Goal: Task Accomplishment & Management: Complete application form

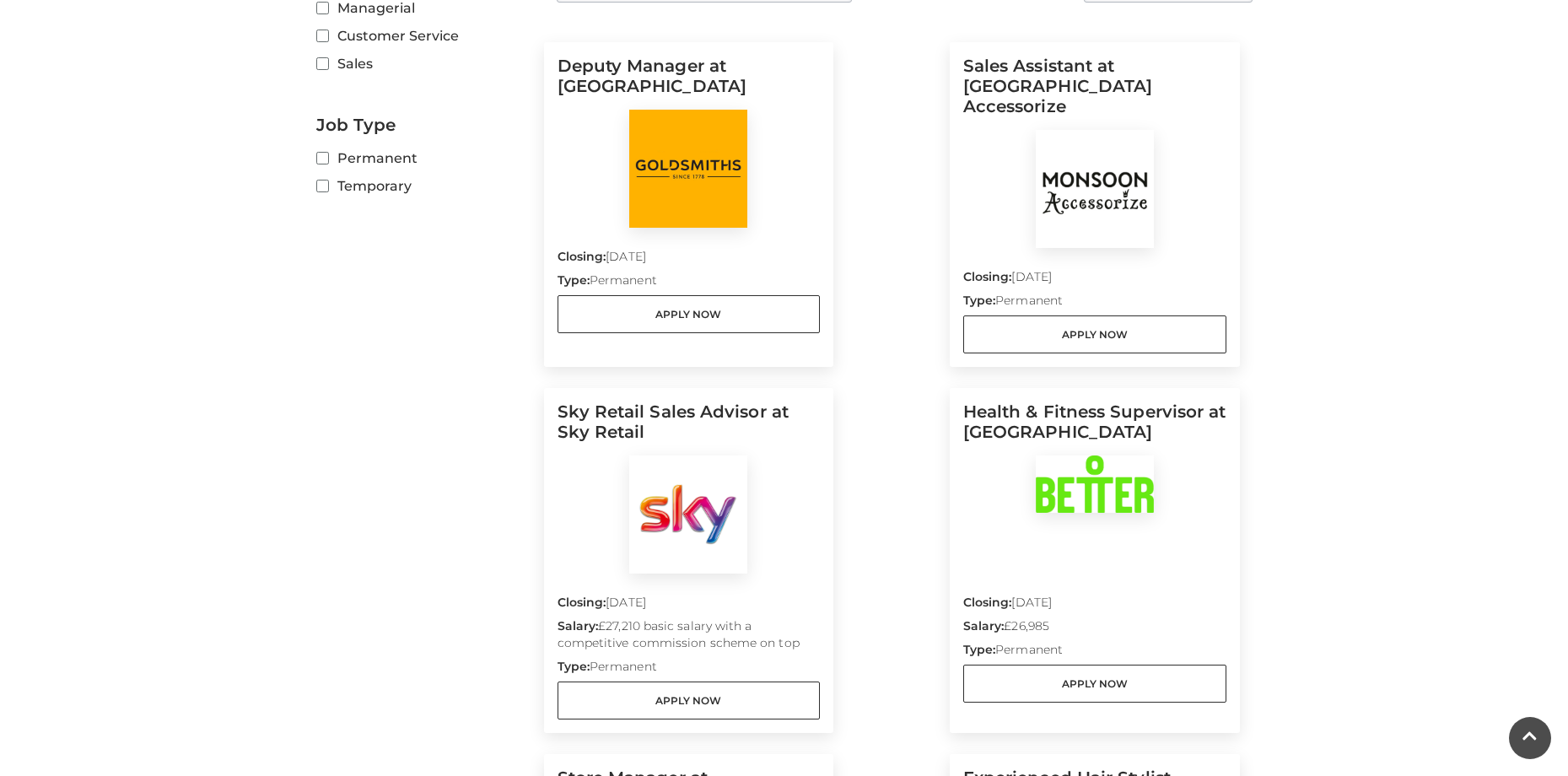
scroll to position [675, 0]
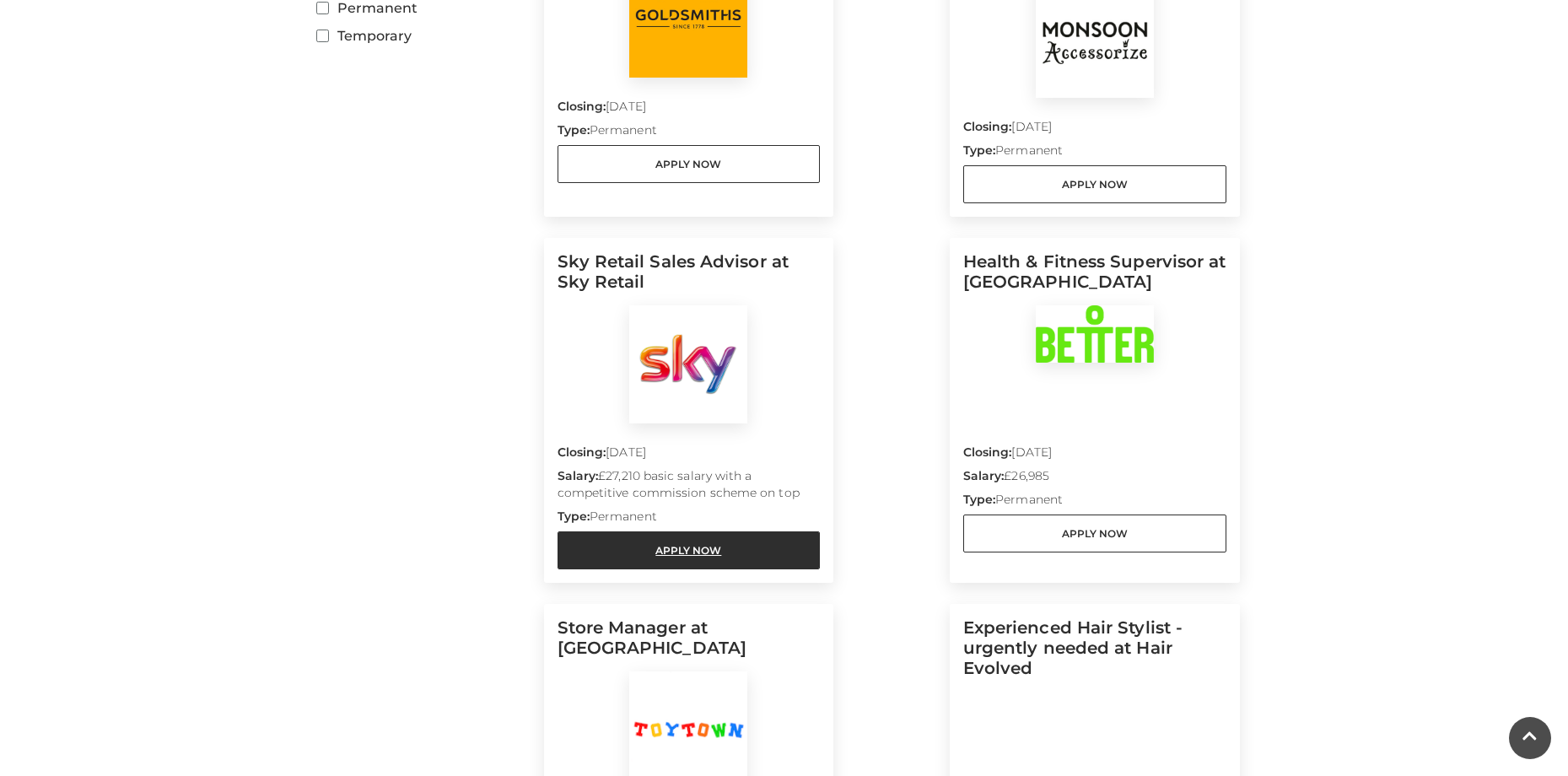
click at [686, 531] on link "Apply Now" at bounding box center [689, 549] width 263 height 38
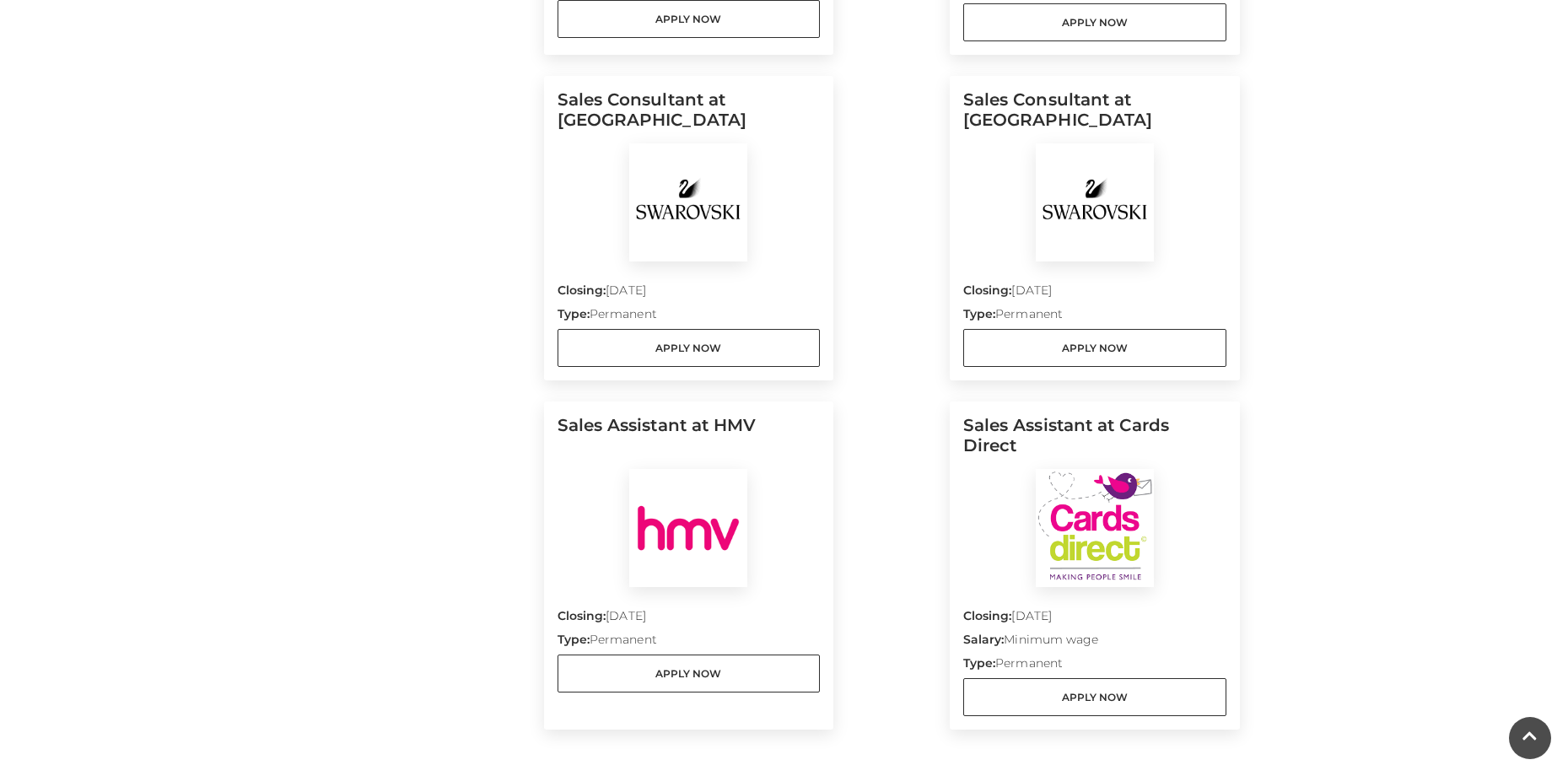
scroll to position [1602, 0]
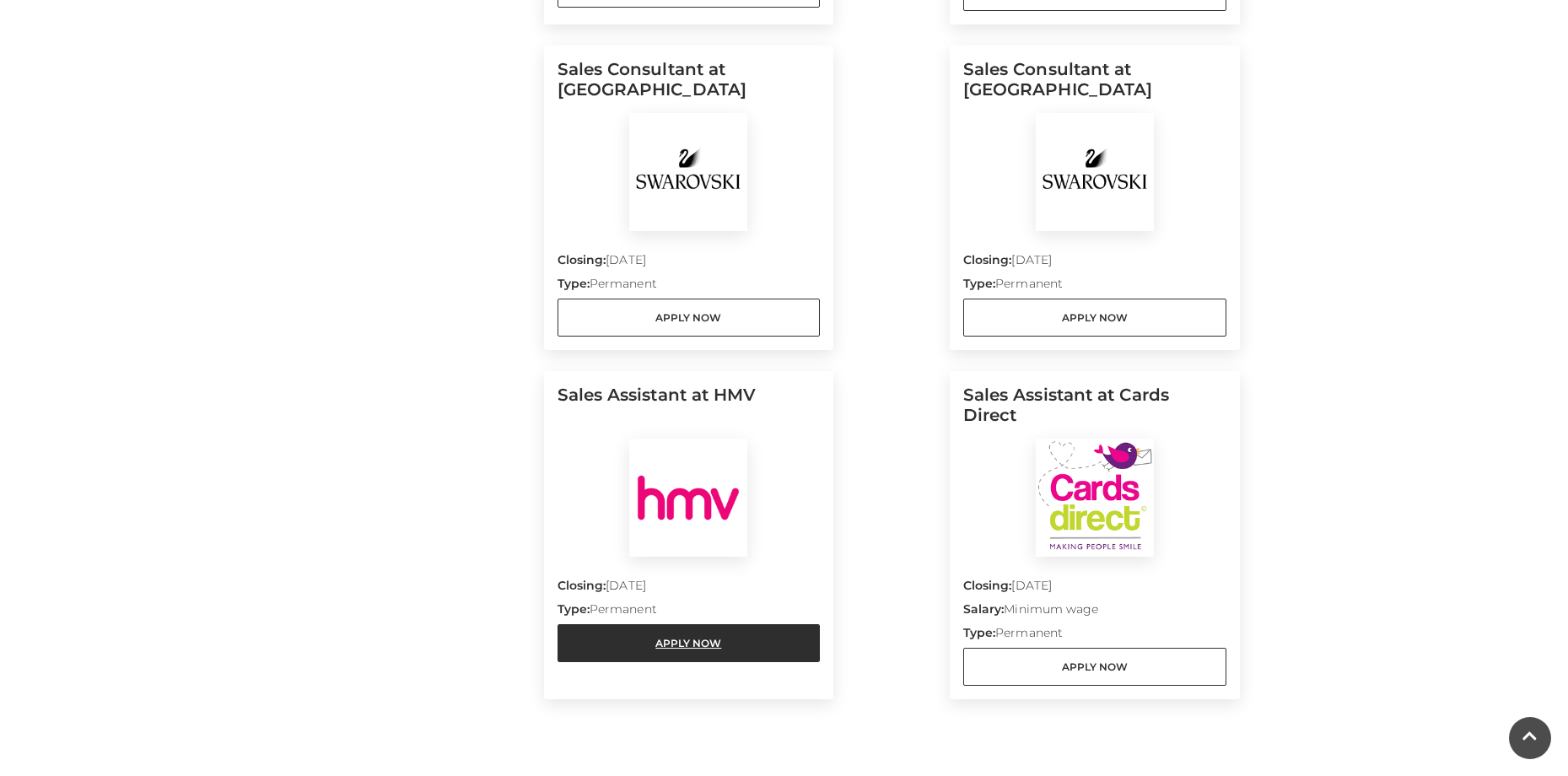
click at [649, 624] on link "Apply Now" at bounding box center [689, 642] width 263 height 38
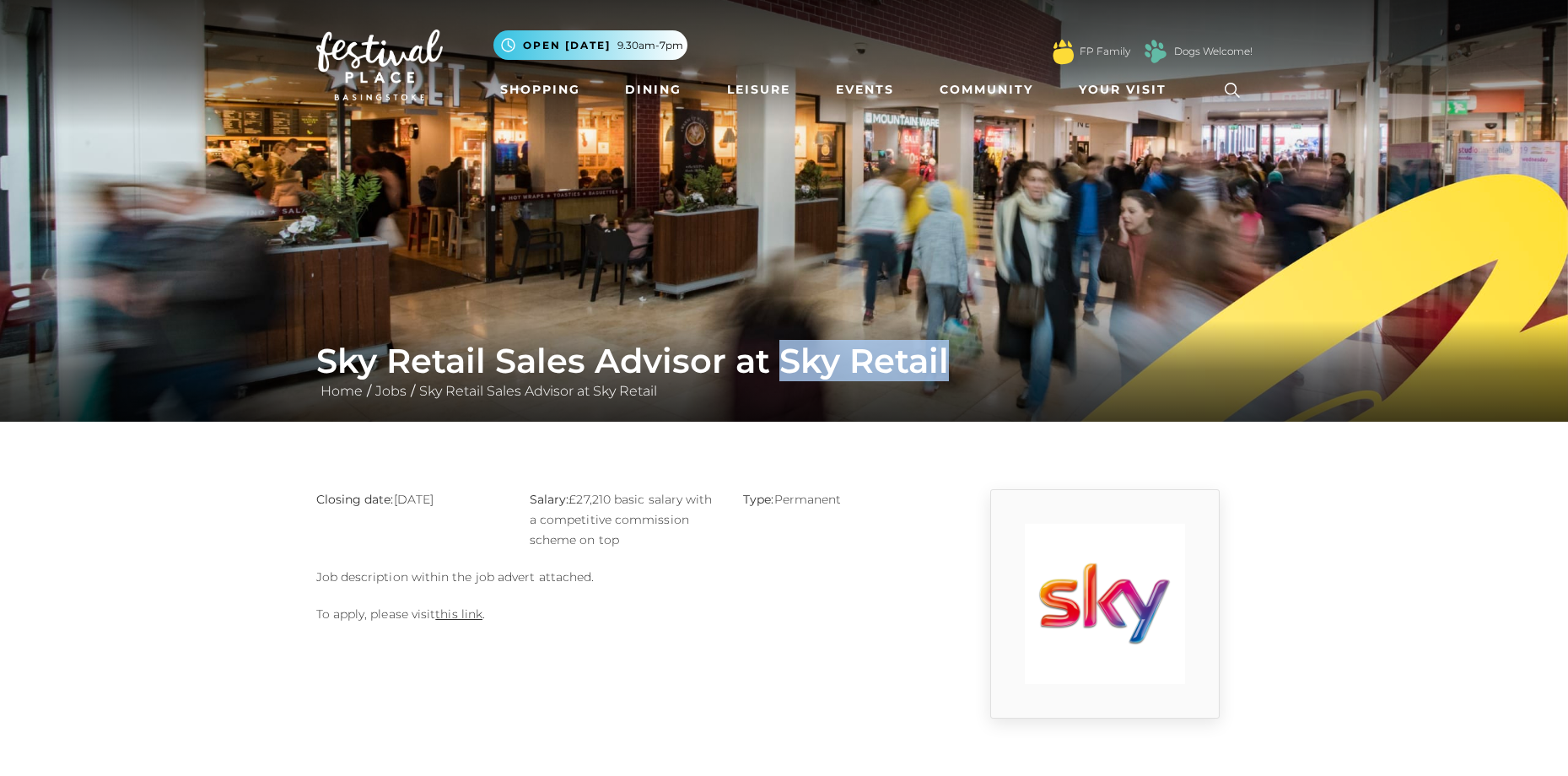
drag, startPoint x: 779, startPoint y: 352, endPoint x: 955, endPoint y: 355, distance: 176.0
click at [955, 355] on h1 "Sky Retail Sales Advisor at Sky Retail" at bounding box center [784, 361] width 936 height 40
copy h1 "Sky Retail"
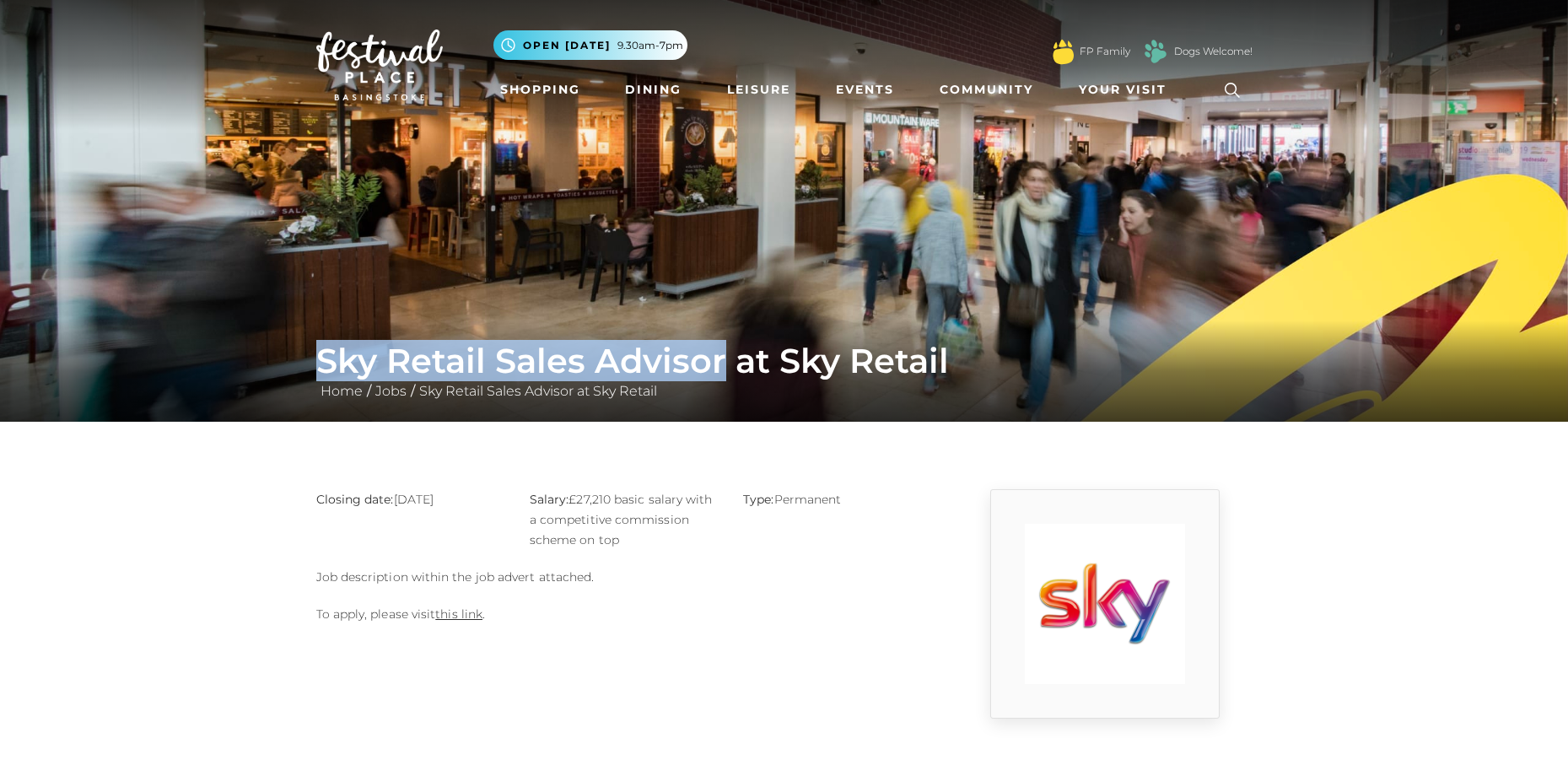
drag, startPoint x: 324, startPoint y: 349, endPoint x: 721, endPoint y: 366, distance: 397.4
click at [721, 366] on h1 "Sky Retail Sales Advisor at Sky Retail" at bounding box center [784, 361] width 936 height 40
copy h1 "Sky Retail Sales Advisor"
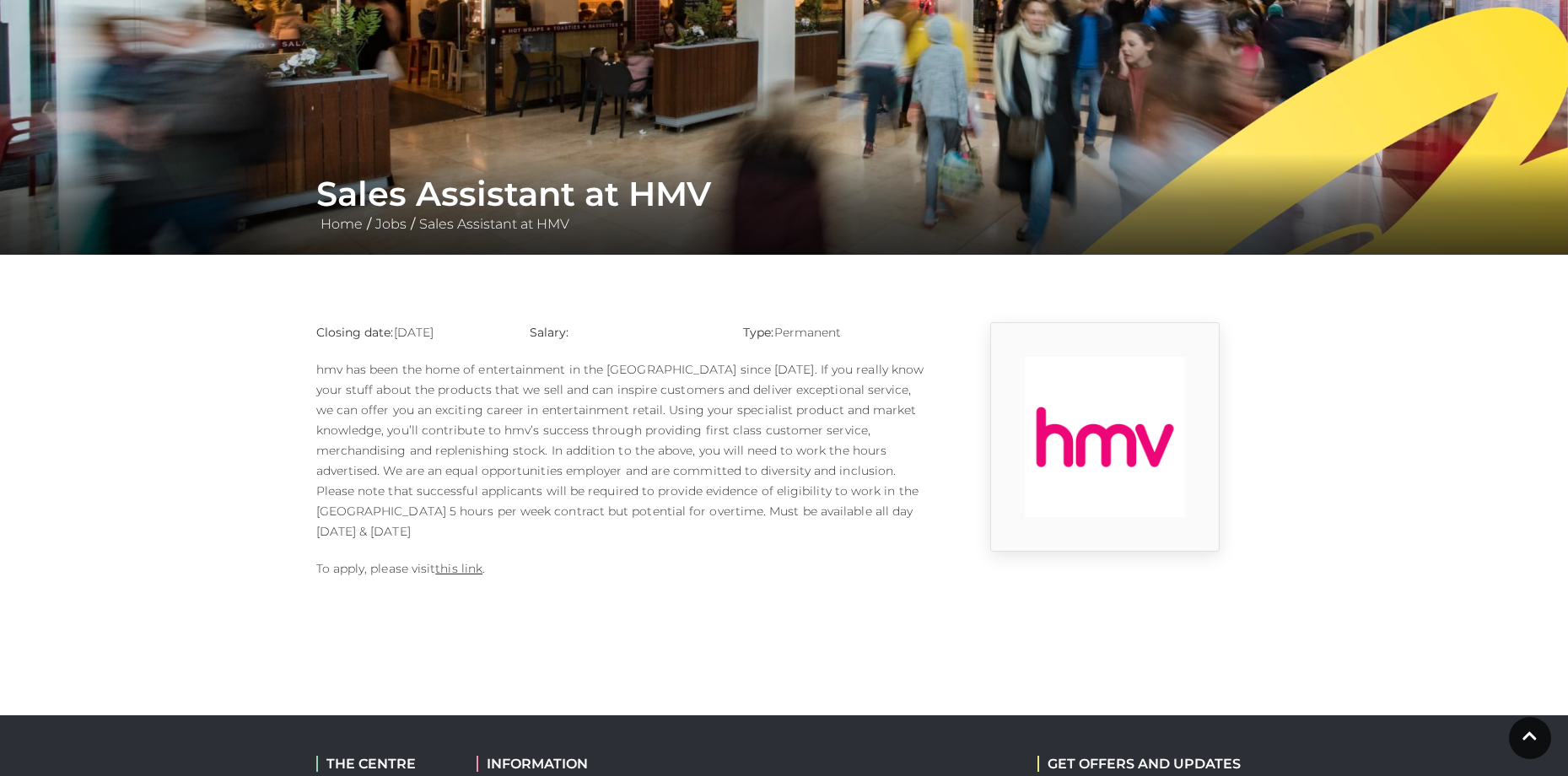
scroll to position [169, 0]
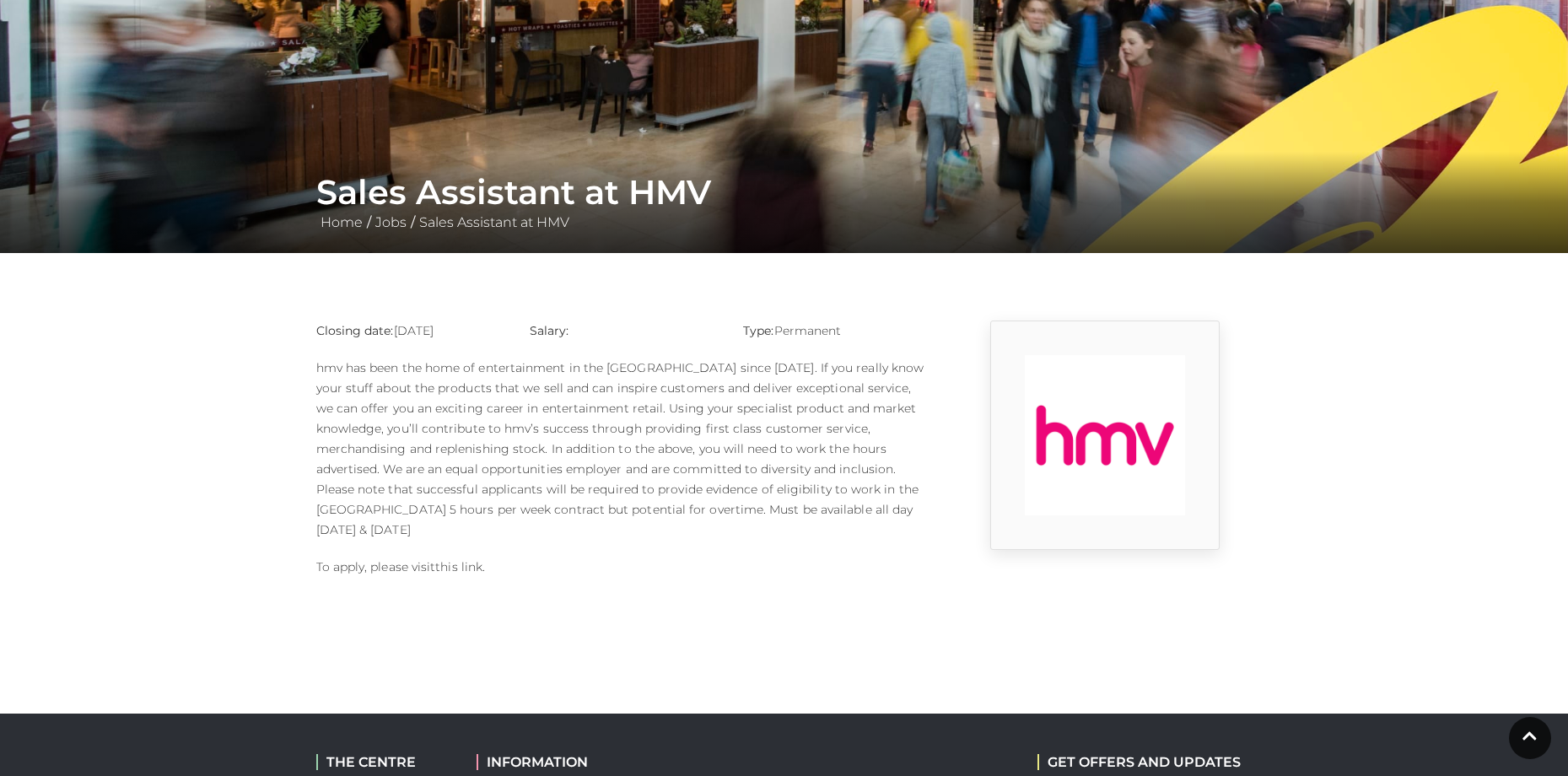
click at [464, 559] on link "this link" at bounding box center [458, 567] width 47 height 15
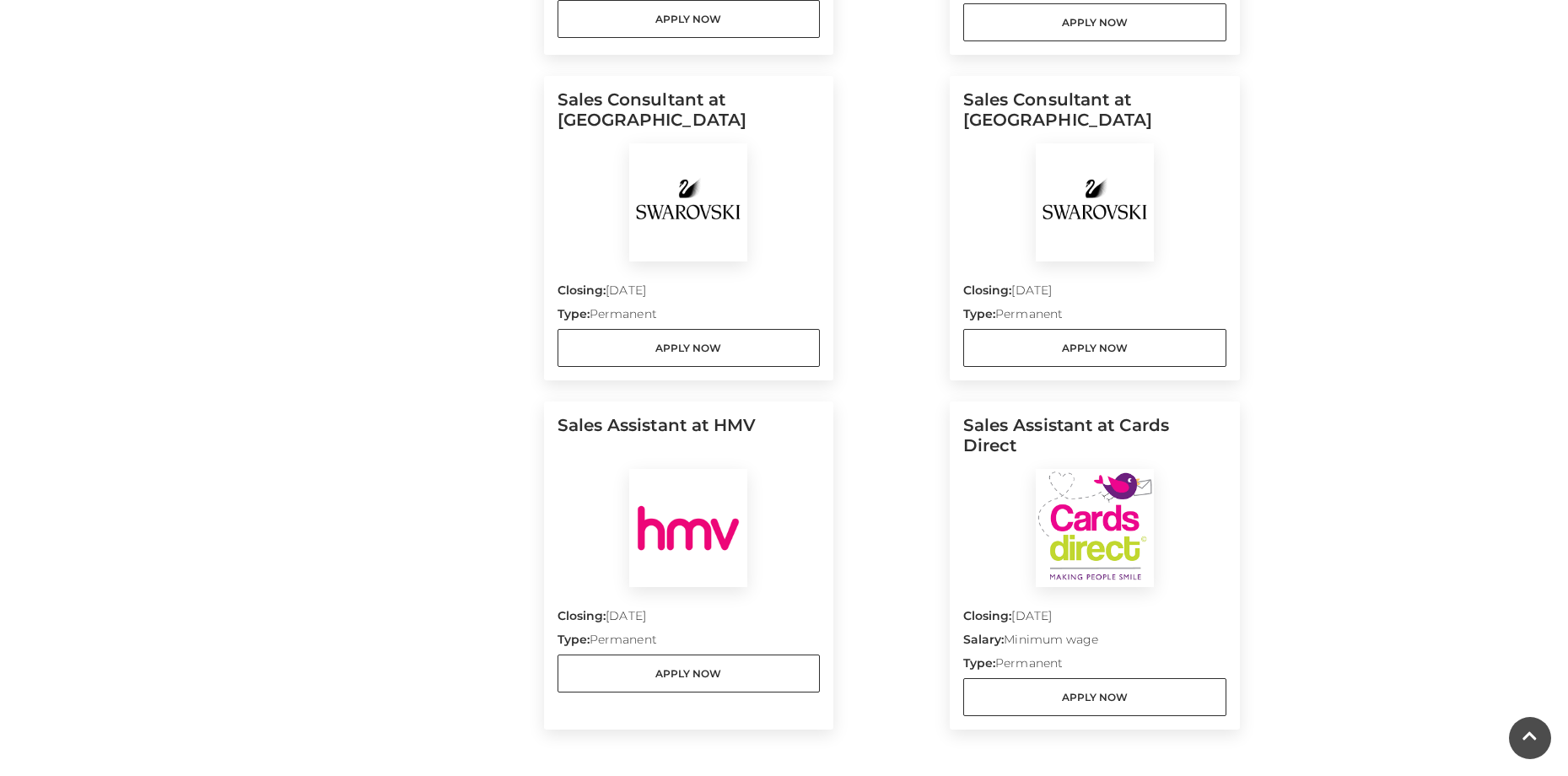
scroll to position [1602, 0]
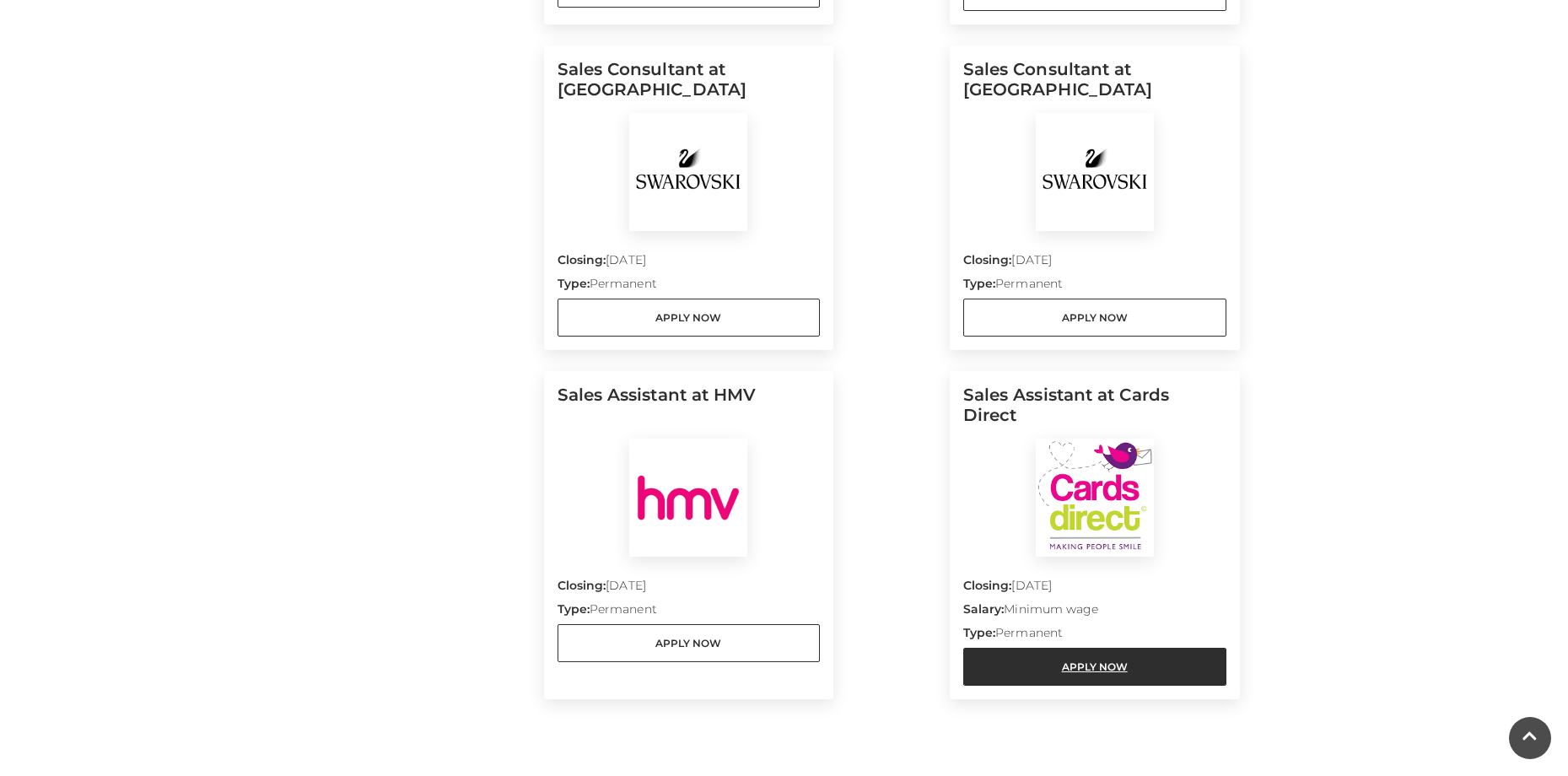
click at [1106, 648] on link "Apply Now" at bounding box center [1095, 666] width 263 height 38
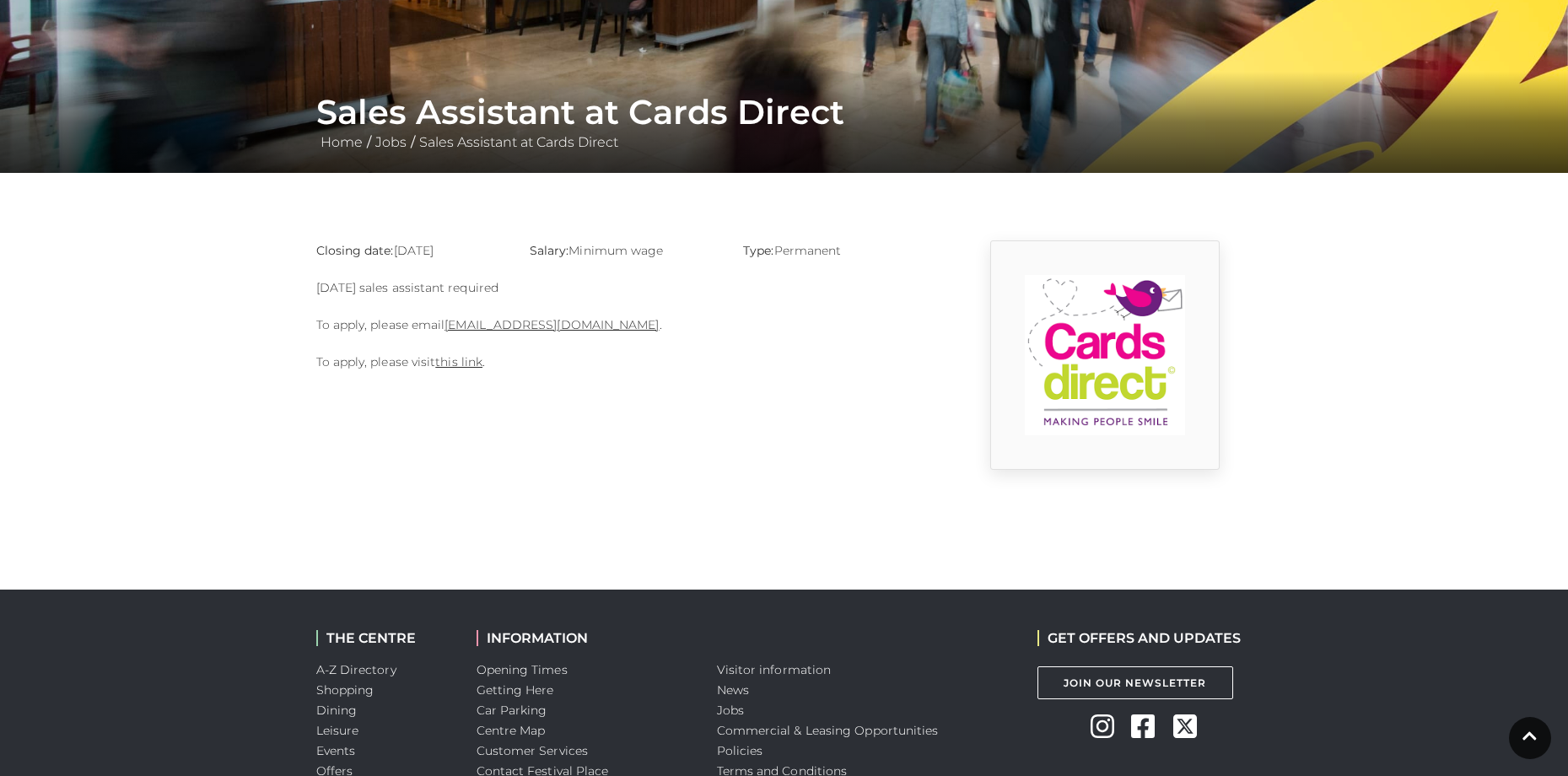
scroll to position [253, 0]
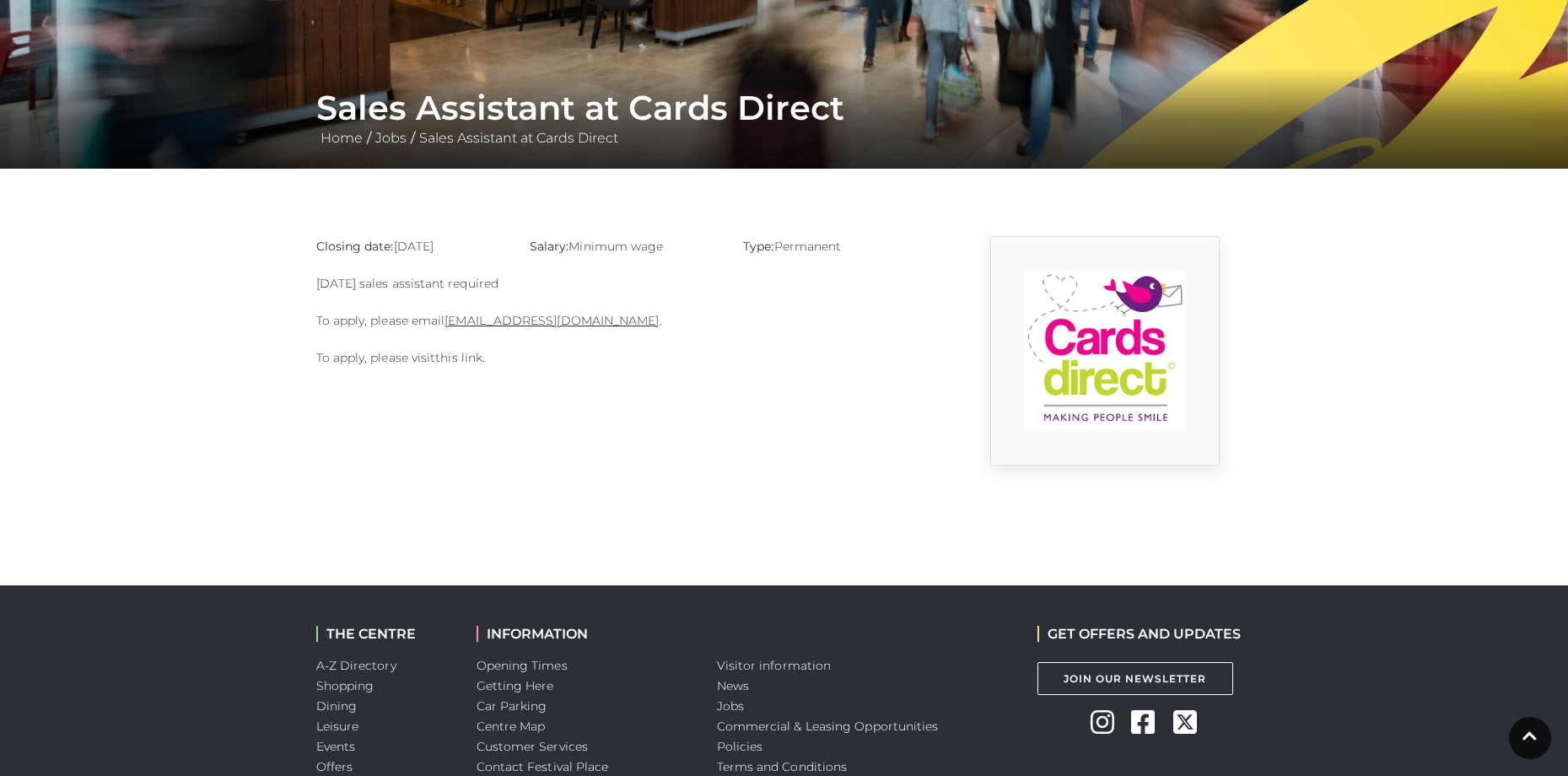
click at [446, 354] on link "this link" at bounding box center [458, 358] width 47 height 15
